Goal: Information Seeking & Learning: Learn about a topic

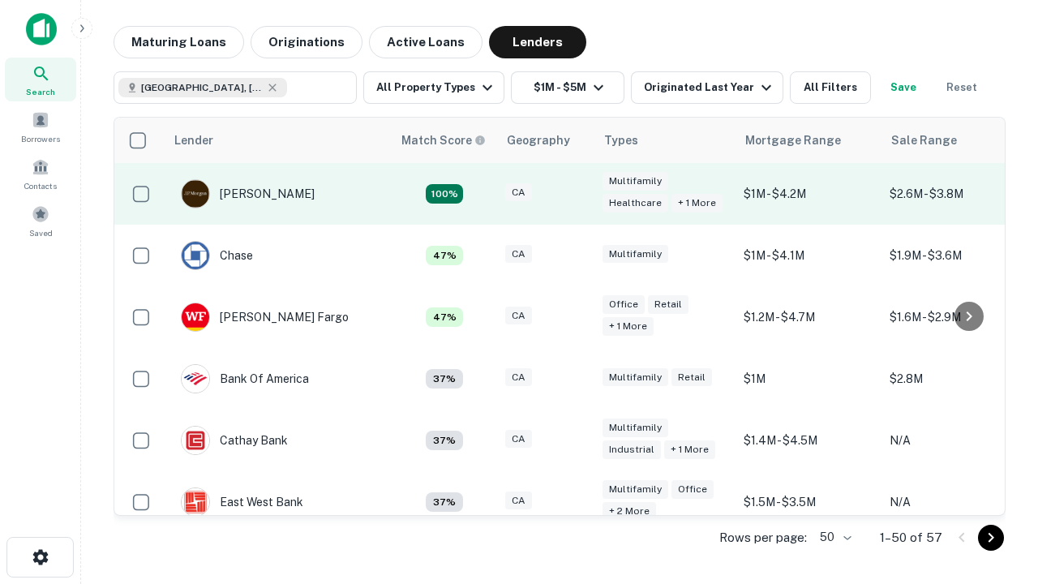
click at [575, 194] on div "CA" at bounding box center [545, 194] width 81 height 22
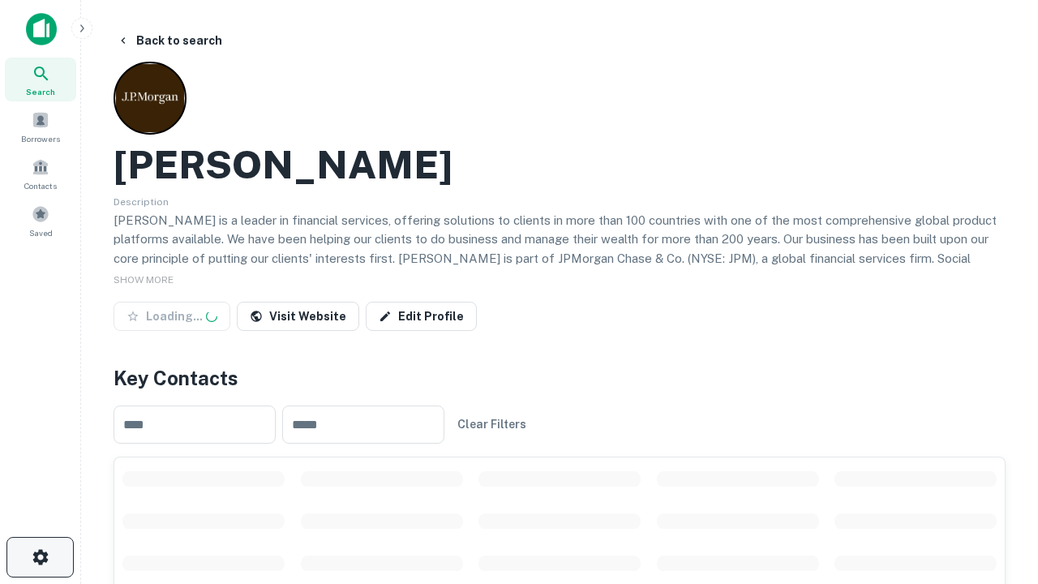
click at [40, 557] on icon "button" at bounding box center [40, 556] width 19 height 19
